Goal: Task Accomplishment & Management: Use online tool/utility

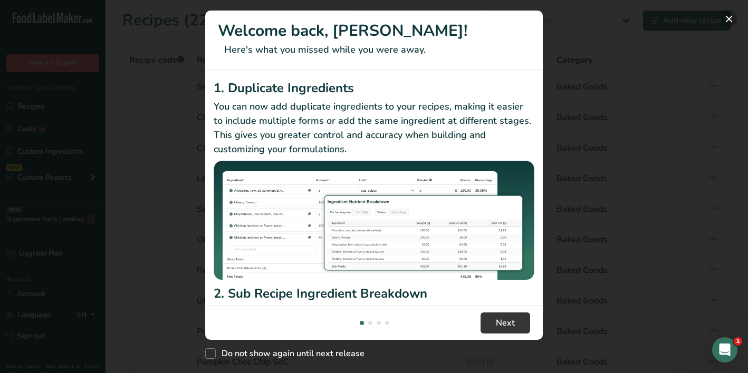
click at [731, 20] on button "New Features" at bounding box center [729, 19] width 17 height 17
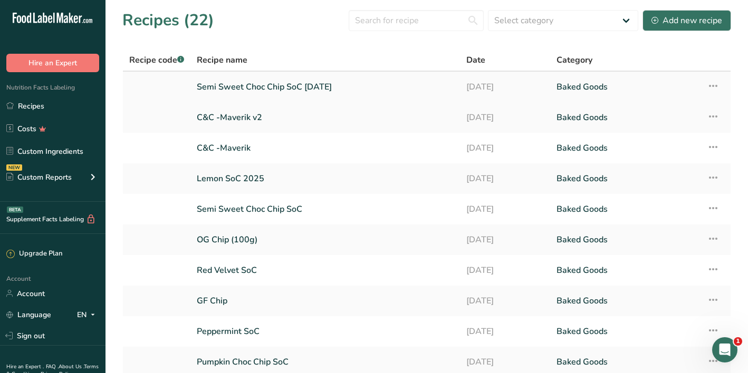
click at [717, 84] on icon at bounding box center [713, 85] width 13 height 19
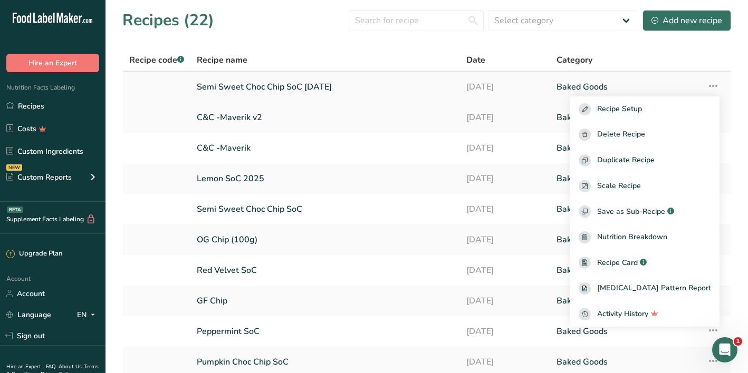
click at [396, 87] on link "Semi Sweet Choc Chip SoC [DATE]" at bounding box center [325, 87] width 257 height 22
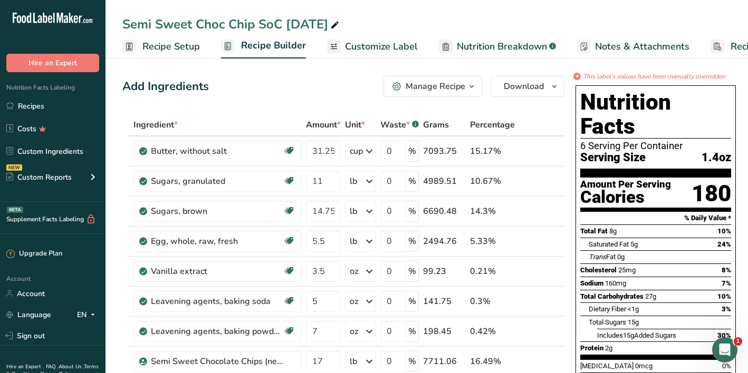
click at [374, 46] on span "Customize Label" at bounding box center [381, 47] width 73 height 14
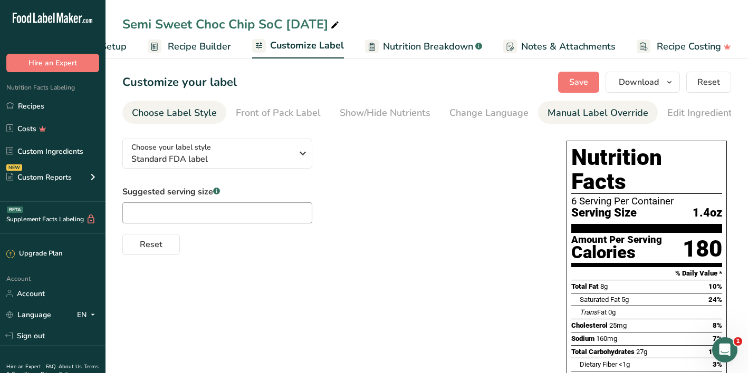
click at [585, 113] on div "Manual Label Override" at bounding box center [598, 113] width 101 height 14
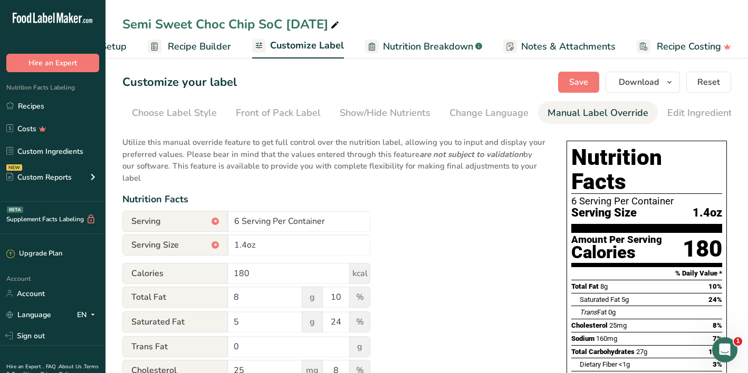
scroll to position [0, 158]
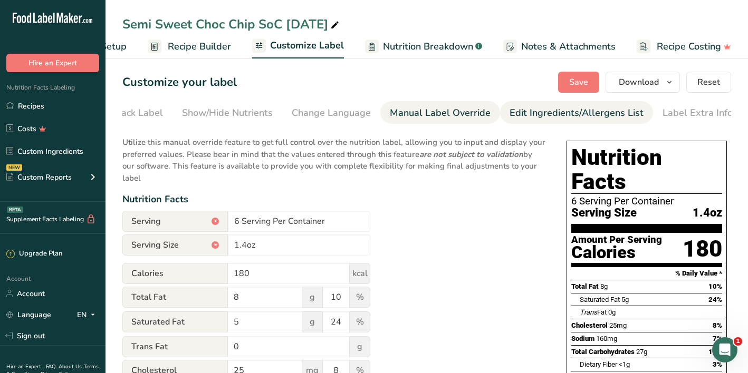
click at [590, 111] on div "Edit Ingredients/Allergens List" at bounding box center [577, 113] width 134 height 14
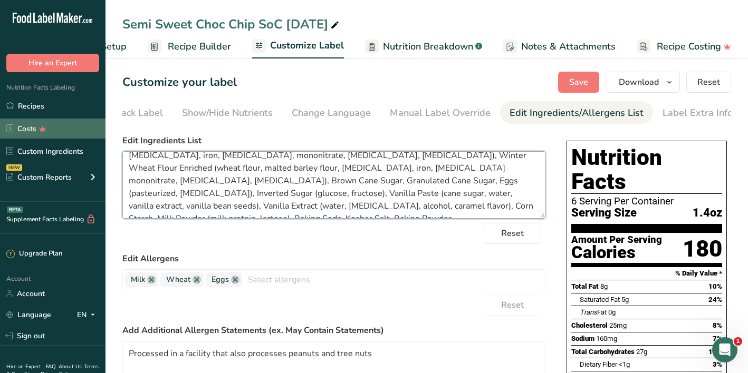
scroll to position [0, 0]
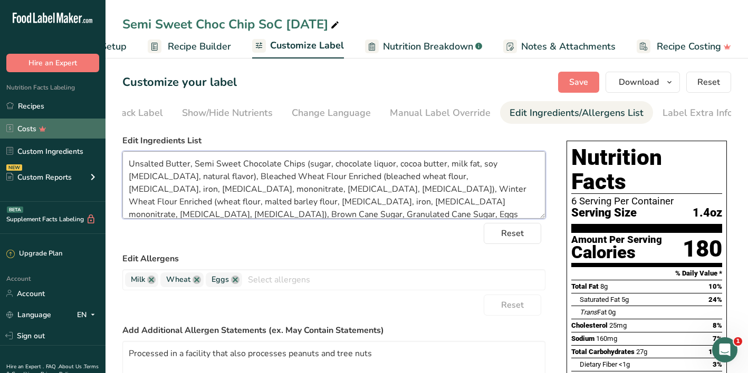
drag, startPoint x: 348, startPoint y: 209, endPoint x: 74, endPoint y: 126, distance: 286.2
click at [74, 126] on div ".a-20{fill:#fff;} Hire an Expert Nutrition Facts Labeling Recipes Costs Custom …" at bounding box center [374, 363] width 748 height 727
click at [241, 229] on div "Reset" at bounding box center [333, 233] width 423 height 21
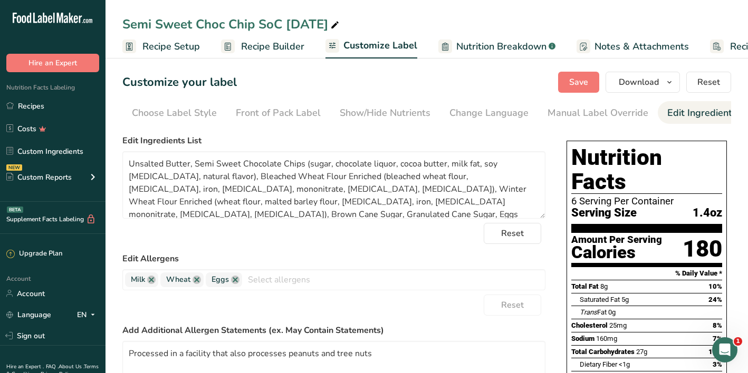
click at [179, 42] on span "Recipe Setup" at bounding box center [170, 47] width 57 height 14
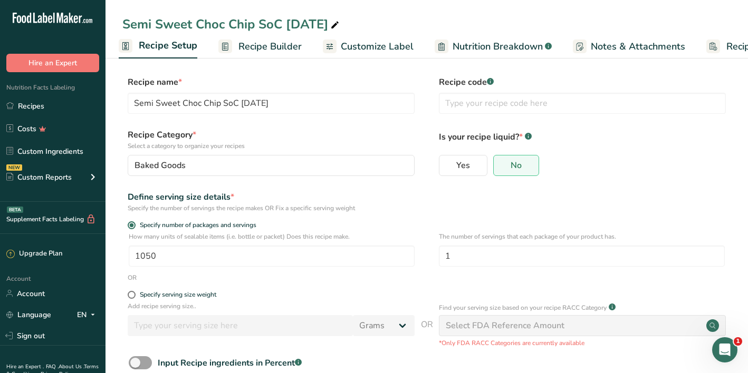
click at [267, 36] on link "Recipe Builder" at bounding box center [259, 47] width 83 height 24
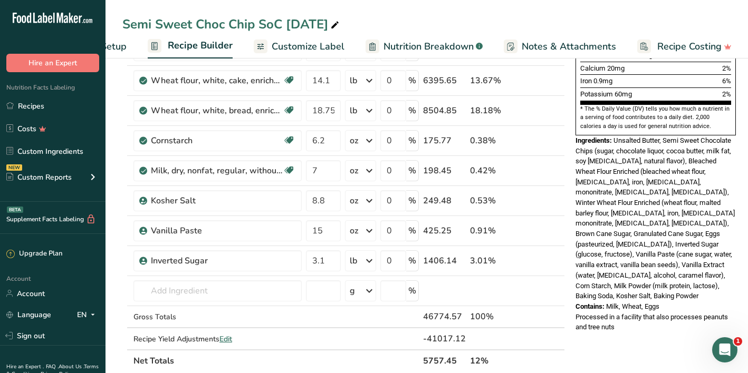
scroll to position [315, 0]
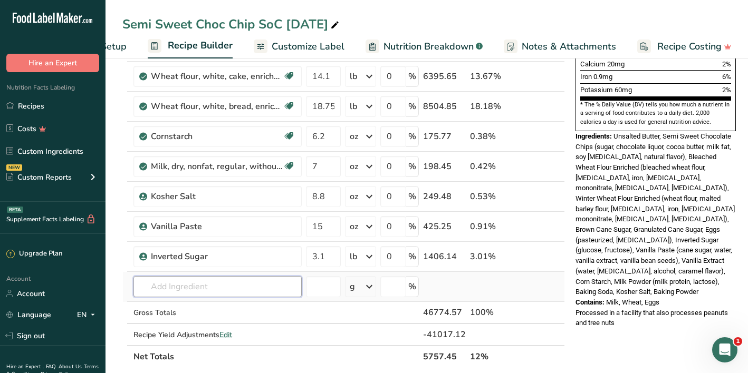
click at [175, 285] on input "text" at bounding box center [217, 286] width 168 height 21
type input "Fly"
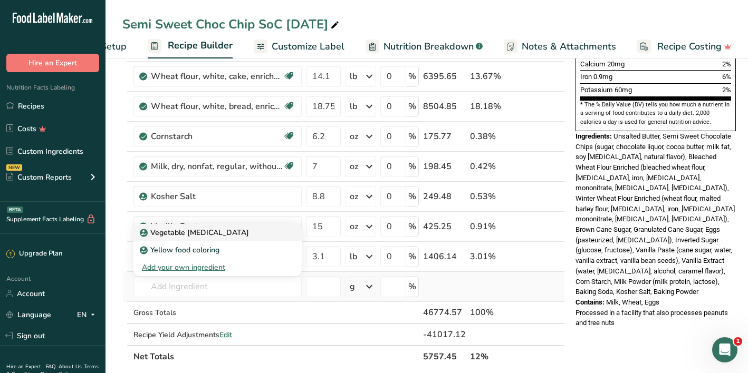
drag, startPoint x: 175, startPoint y: 285, endPoint x: 189, endPoint y: 235, distance: 52.1
click at [189, 235] on p "Vegetable [MEDICAL_DATA]" at bounding box center [195, 232] width 107 height 11
type input "Vegetable [MEDICAL_DATA]"
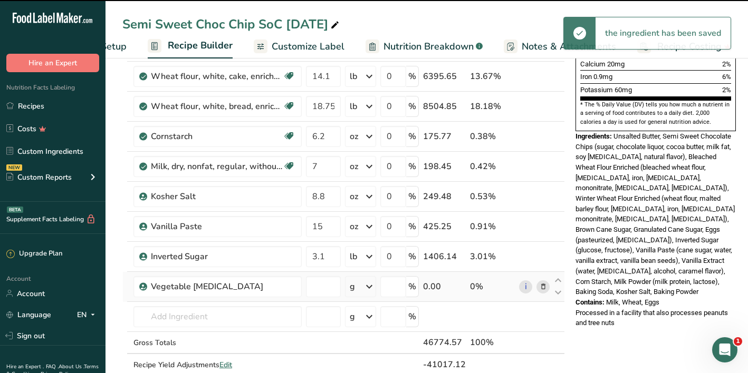
type input "0"
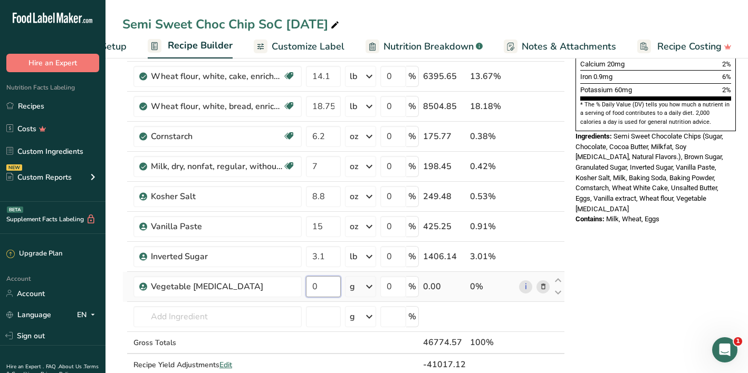
click at [331, 284] on input "0" at bounding box center [323, 286] width 35 height 21
type input "11.5"
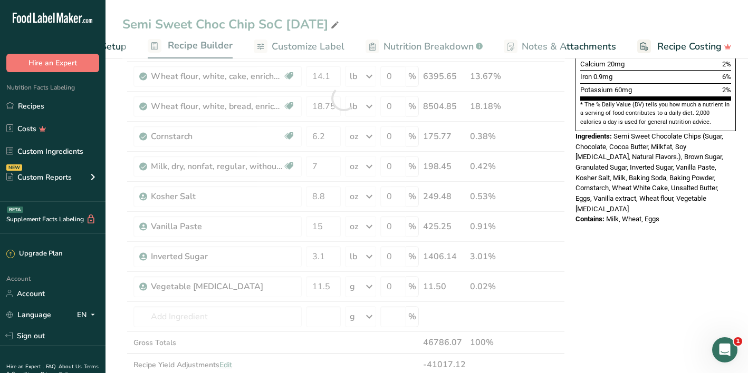
click at [369, 283] on div "Ingredient * Amount * Unit * Waste * .a-a{fill:#347362;}.b-a{fill:#fff;} Grams …" at bounding box center [343, 99] width 443 height 600
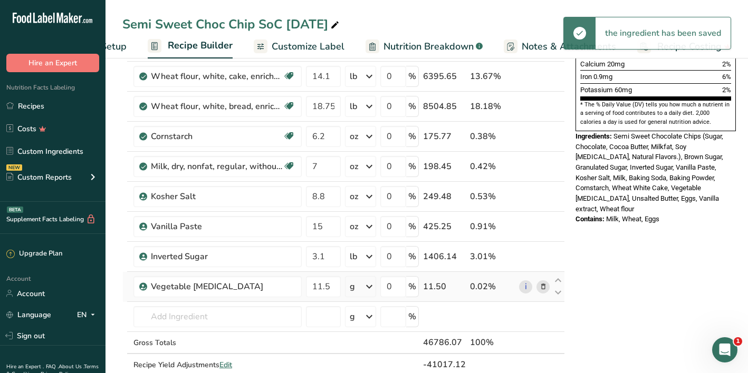
click at [371, 284] on icon at bounding box center [369, 286] width 13 height 19
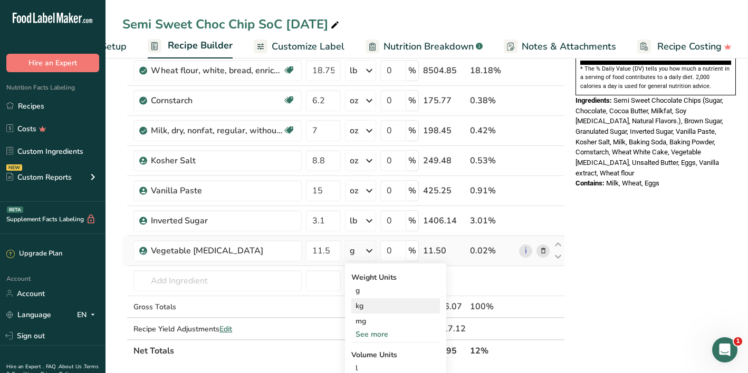
scroll to position [353, 0]
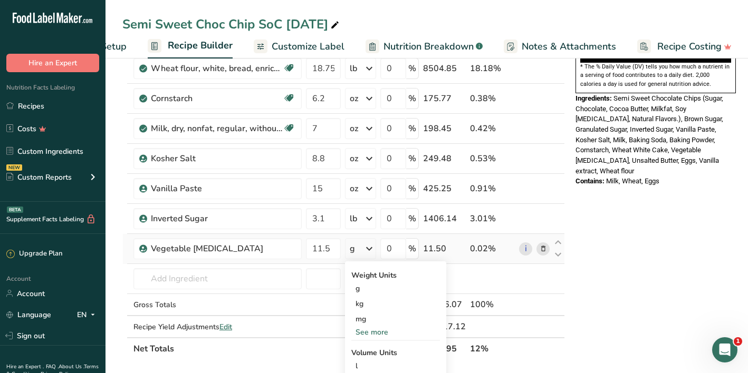
click at [369, 337] on div "See more" at bounding box center [395, 332] width 89 height 11
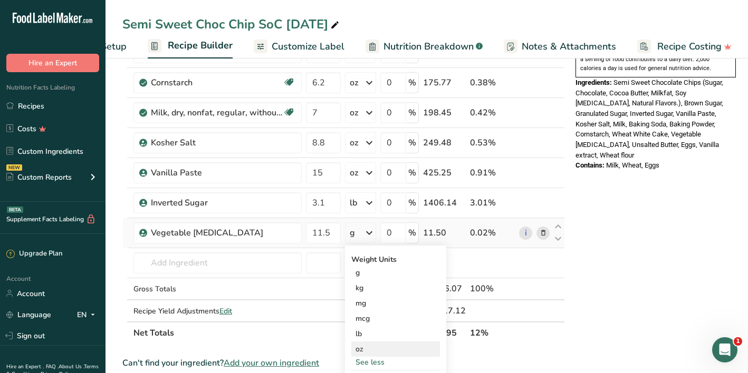
click at [362, 352] on div "oz" at bounding box center [395, 349] width 89 height 15
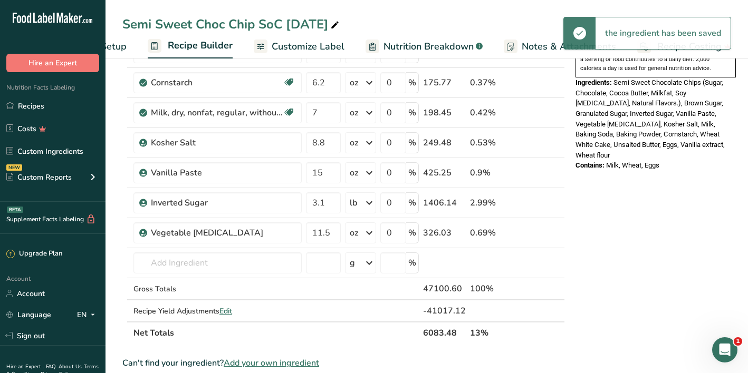
click at [670, 165] on div "* This label's values have been manually overridden Nutrition Facts 6 Serving P…" at bounding box center [655, 205] width 169 height 1004
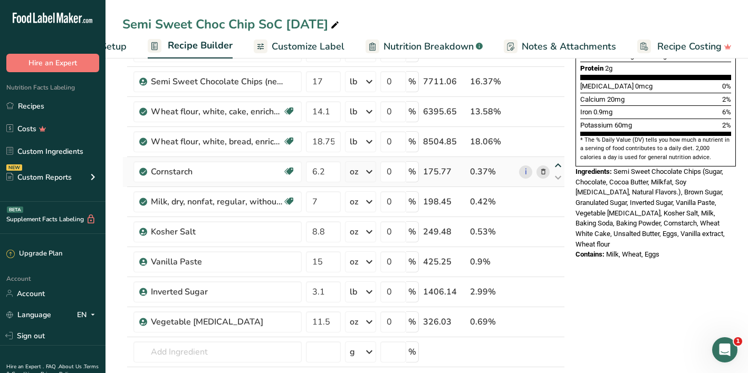
scroll to position [280, 0]
click at [331, 45] on span "Customize Label" at bounding box center [308, 47] width 73 height 14
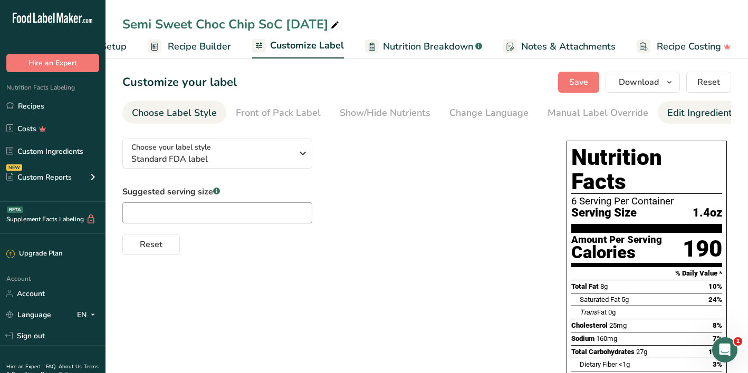
click at [690, 118] on div "Edit Ingredients/Allergens List" at bounding box center [734, 113] width 134 height 14
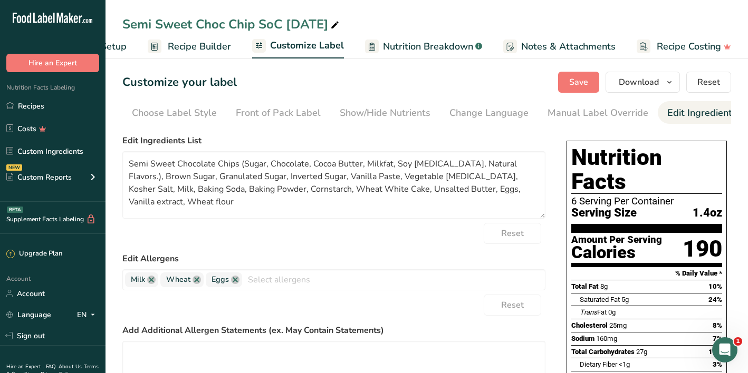
scroll to position [0, 158]
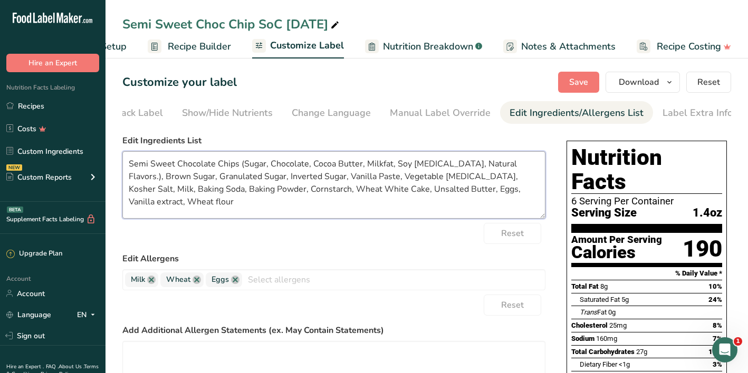
click at [342, 194] on textarea "Semi Sweet Chocolate Chips (Sugar, Chocolate, Cocoa Butter, Milkfat, Soy [MEDIC…" at bounding box center [333, 185] width 423 height 68
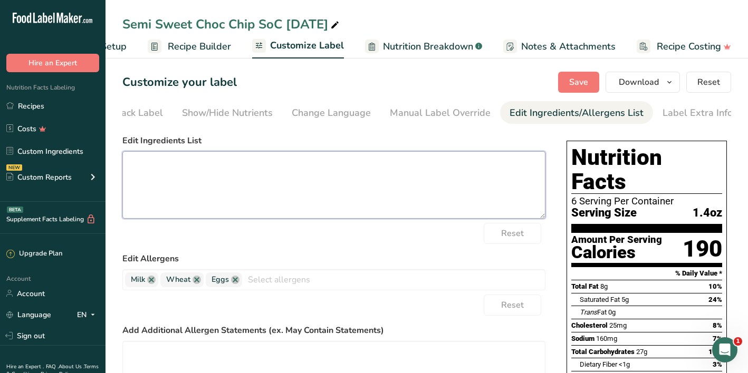
paste textarea "Unsalted Butter, Semi Sweet Chocolate Chips (sugar, chocolate liquor, cocoa but…"
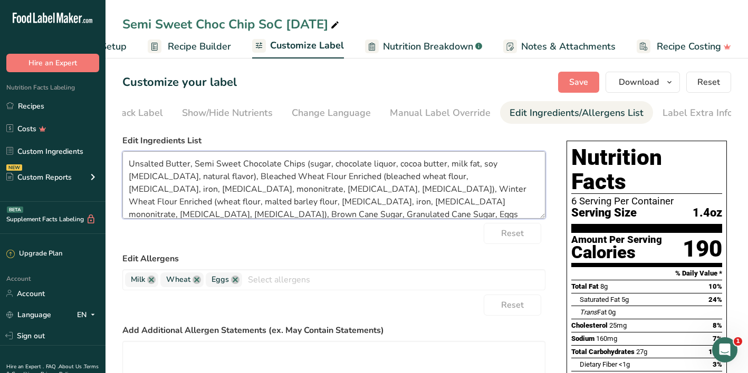
scroll to position [34, 0]
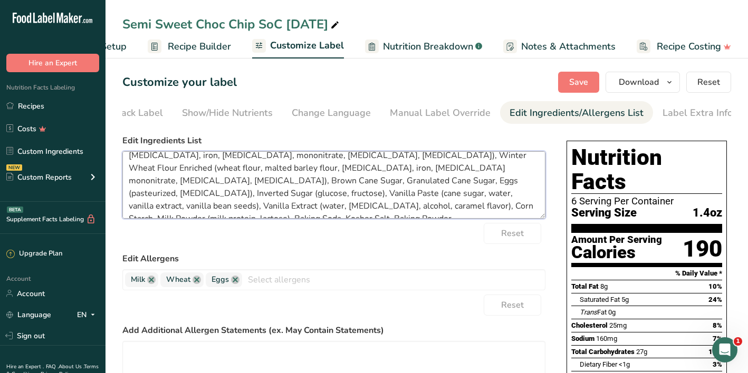
click at [520, 183] on textarea "Unsalted Butter, Semi Sweet Chocolate Chips (sugar, chocolate liquor, cocoa but…" at bounding box center [333, 185] width 423 height 68
click at [205, 196] on textarea "Unsalted Butter, Semi Sweet Chocolate Chips (sugar, chocolate liquor, cocoa but…" at bounding box center [333, 185] width 423 height 68
click at [273, 197] on textarea "Unsalted Butter, Semi Sweet Chocolate Chips (sugar, chocolate liquor, cocoa but…" at bounding box center [333, 185] width 423 height 68
click at [293, 195] on textarea "Unsalted Butter, Semi Sweet Chocolate Chips (sugar, chocolate liquor, cocoa but…" at bounding box center [333, 185] width 423 height 68
click at [516, 209] on textarea "Unsalted Butter, Semi Sweet Chocolate Chips (sugar, chocolate liquor, cocoa but…" at bounding box center [333, 185] width 423 height 68
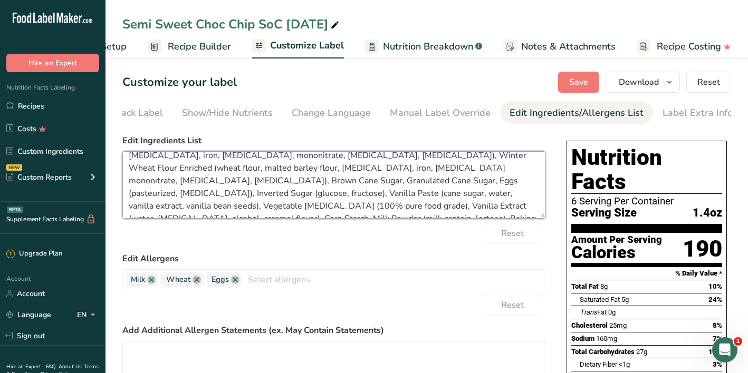
scroll to position [33, 0]
type textarea "Unsalted Butter, Semi Sweet Chocolate Chips (sugar, chocolate liquor, cocoa but…"
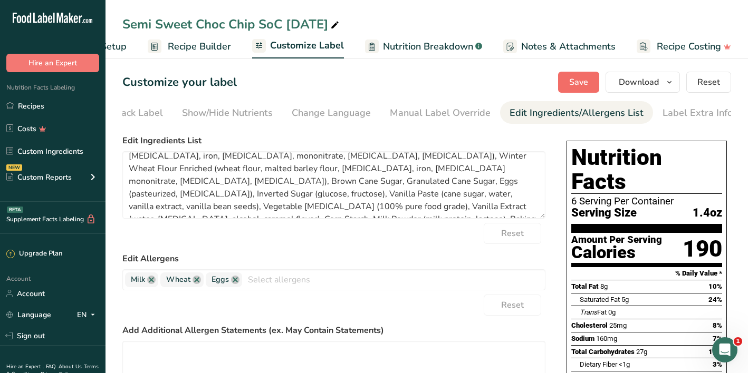
click at [578, 86] on span "Save" at bounding box center [578, 82] width 19 height 13
click at [661, 83] on button "Download" at bounding box center [643, 82] width 74 height 21
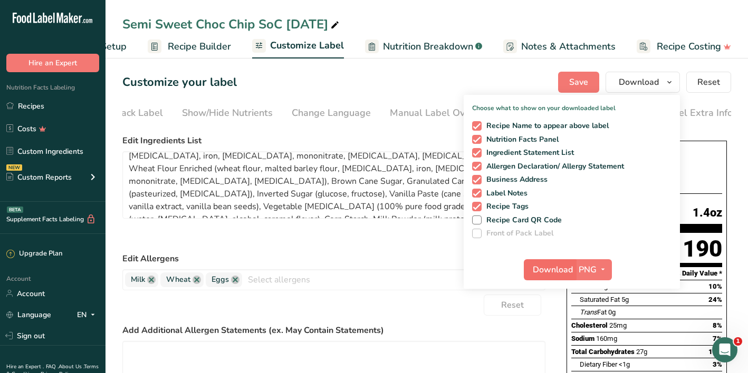
click at [544, 268] on span "Download" at bounding box center [553, 270] width 40 height 13
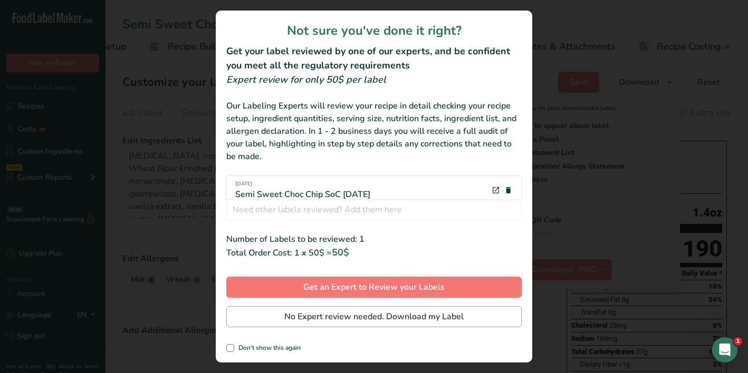
click at [338, 318] on span "No Expert review needed. Download my Label" at bounding box center [373, 317] width 179 height 13
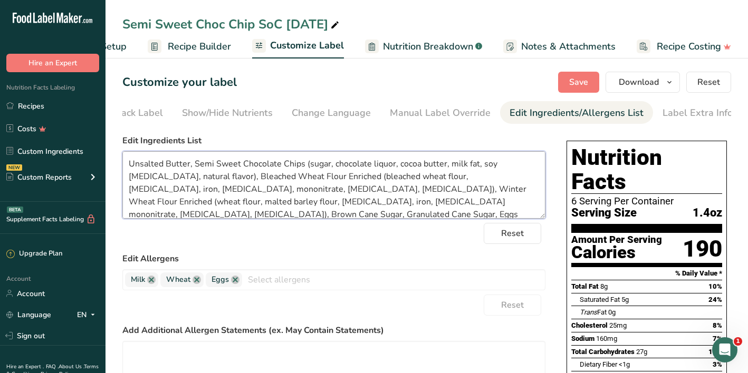
drag, startPoint x: 498, startPoint y: 209, endPoint x: 110, endPoint y: 148, distance: 393.0
click at [337, 236] on div "Reset" at bounding box center [333, 233] width 423 height 21
click at [569, 86] on button "Save" at bounding box center [578, 82] width 41 height 21
